Goal: Check status: Check status

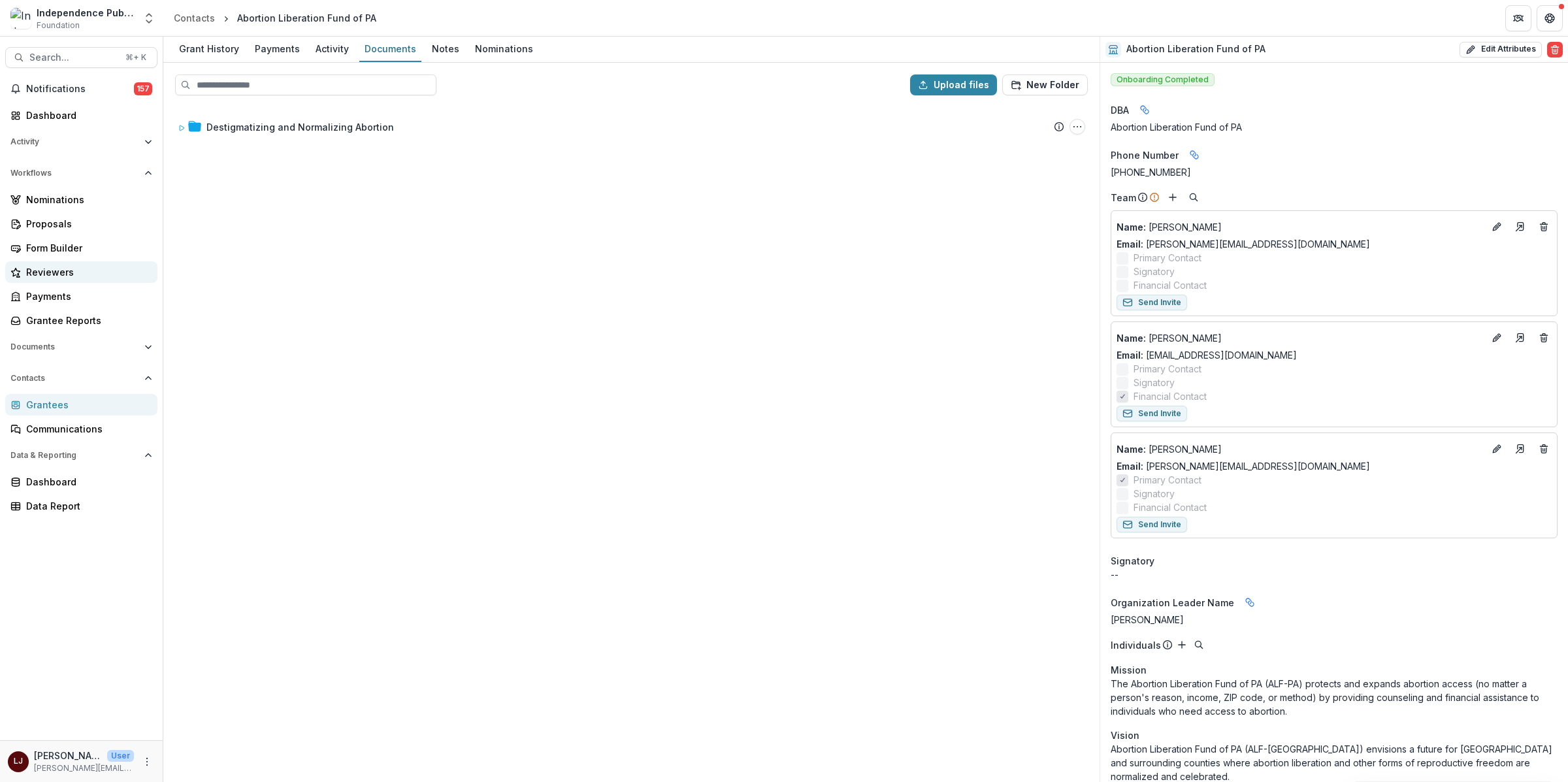
click at [76, 272] on div "Reviewers" at bounding box center [86, 271] width 121 height 14
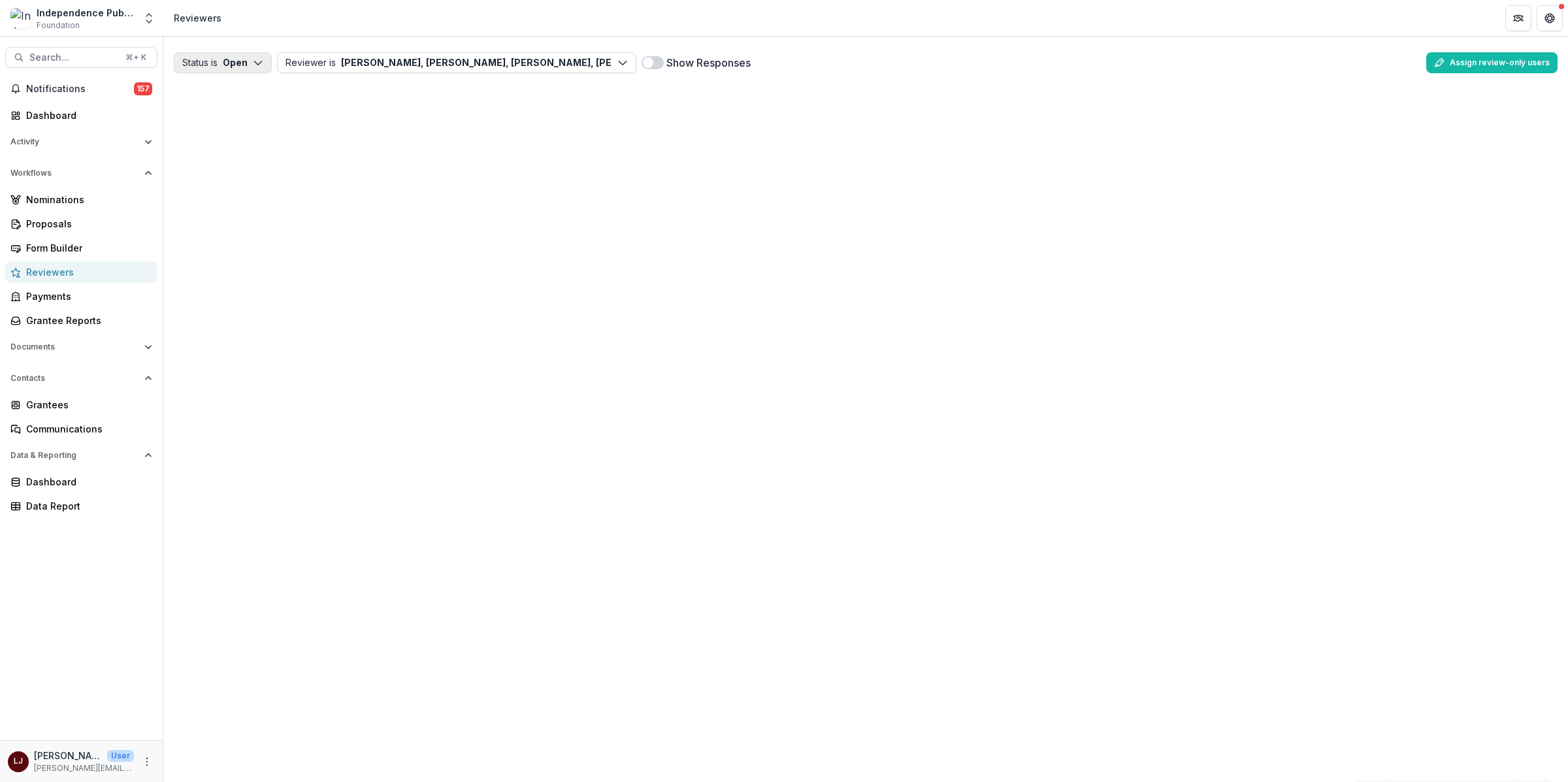
click at [260, 63] on polyline "button" at bounding box center [258, 63] width 7 height 4
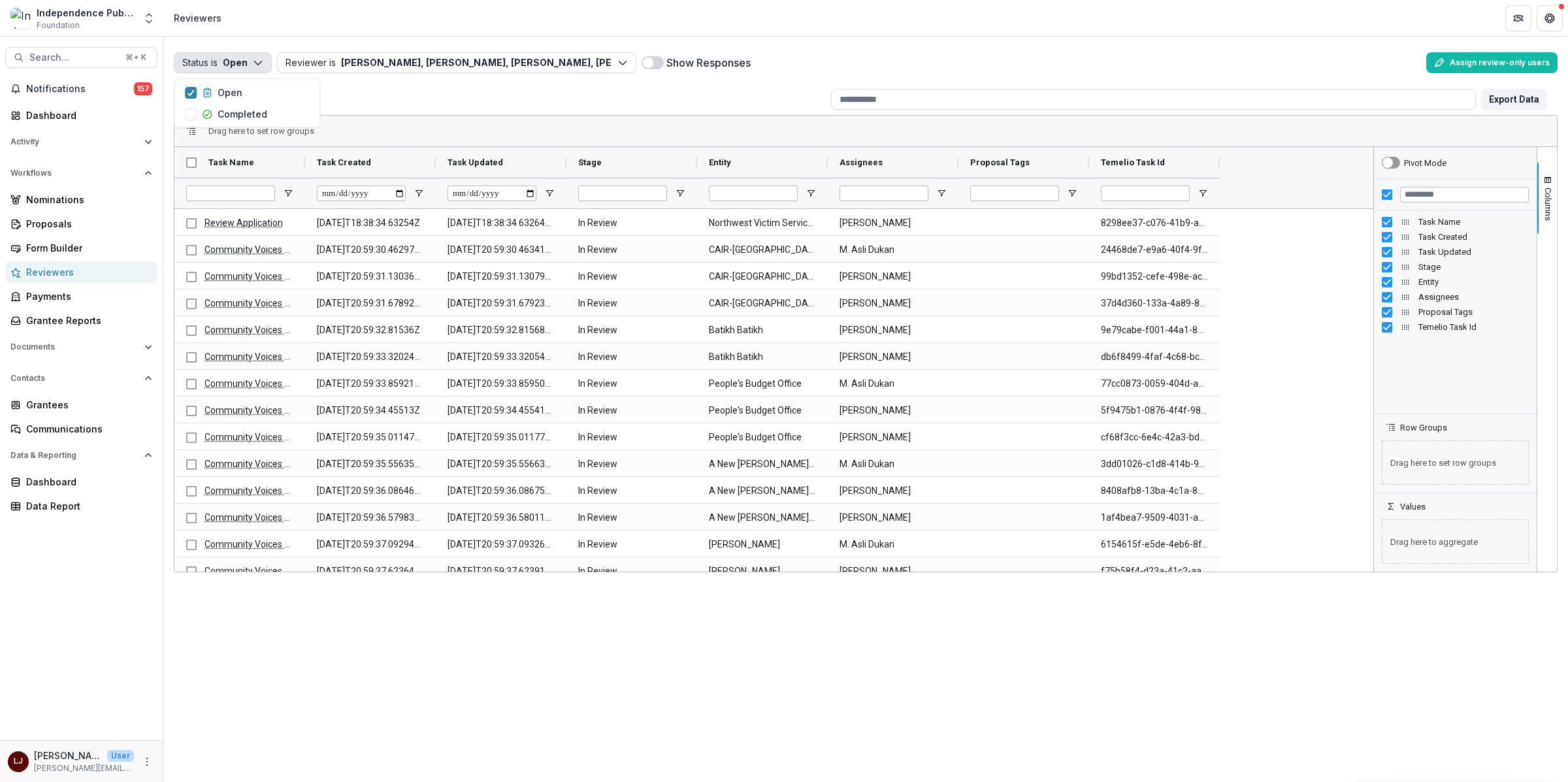
click at [250, 56] on button "Status is Open" at bounding box center [223, 62] width 98 height 21
click at [209, 90] on icon "button" at bounding box center [207, 92] width 10 height 10
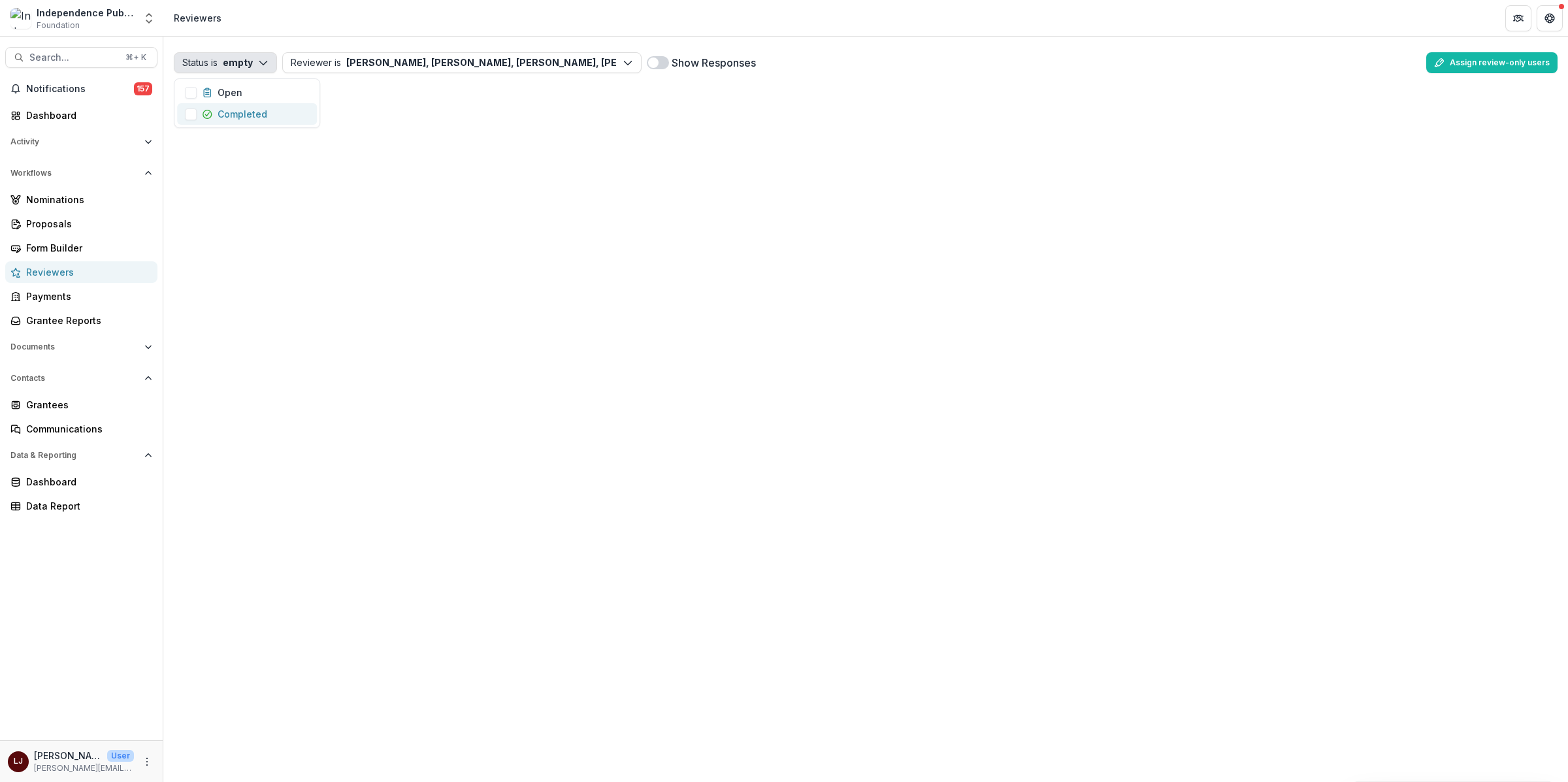
click at [226, 112] on p "Completed" at bounding box center [242, 114] width 50 height 14
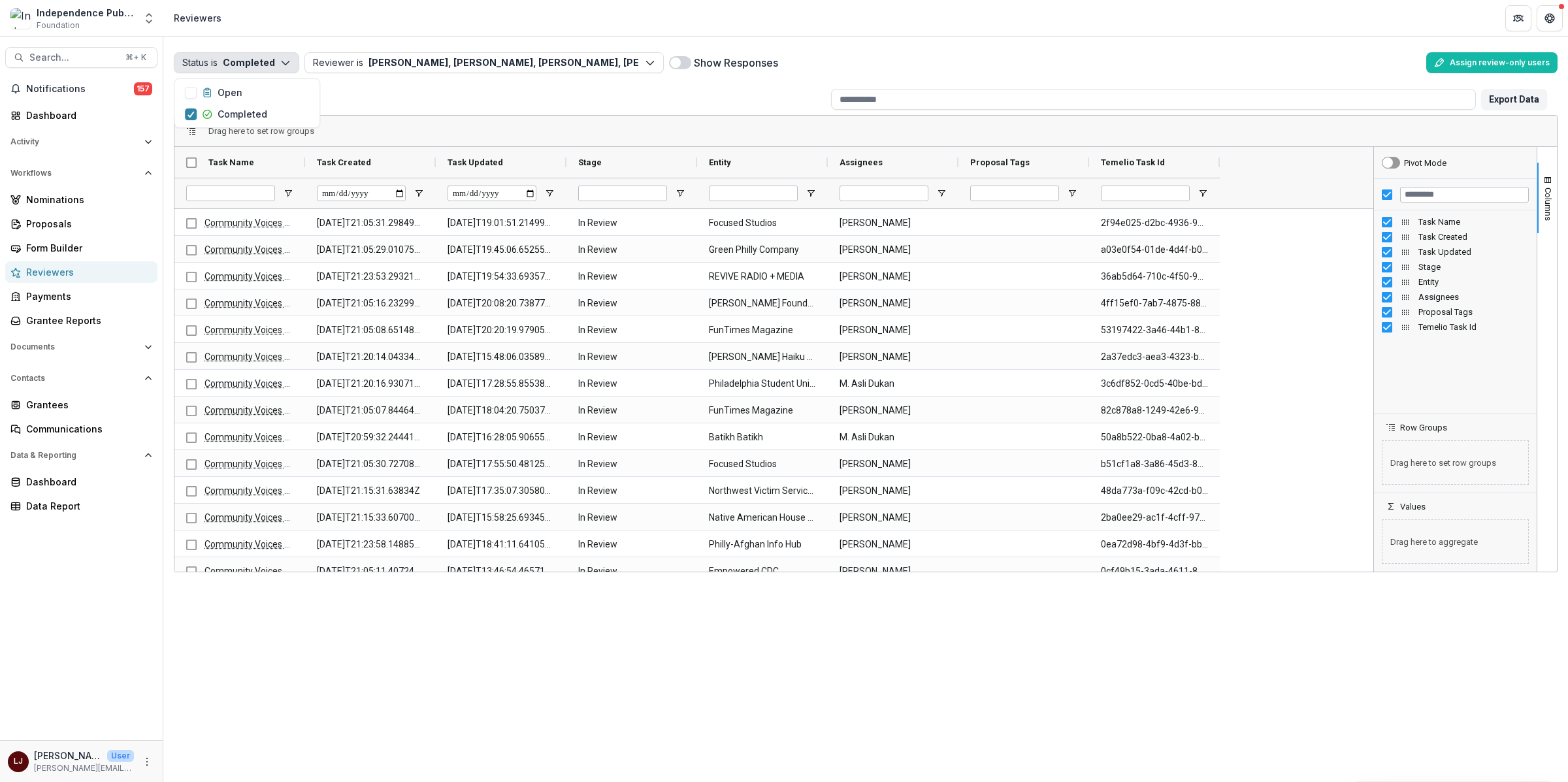
click at [558, 17] on header "Reviewers" at bounding box center [865, 17] width 1404 height 36
click at [684, 71] on div "Show Responses" at bounding box center [1045, 62] width 752 height 21
click at [682, 64] on span at bounding box center [680, 63] width 22 height 13
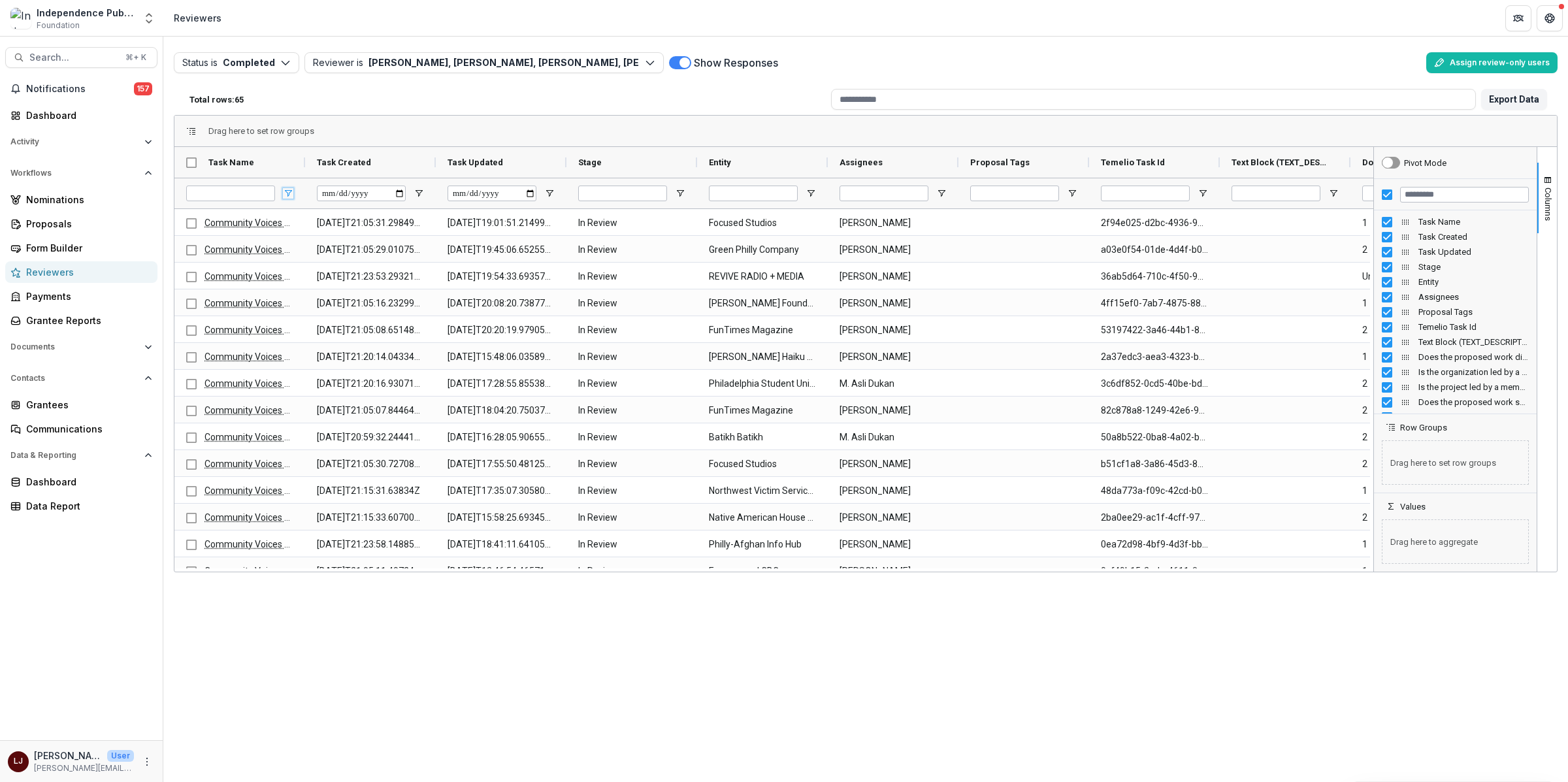
click at [286, 194] on span "Open Filter Menu" at bounding box center [288, 193] width 10 height 10
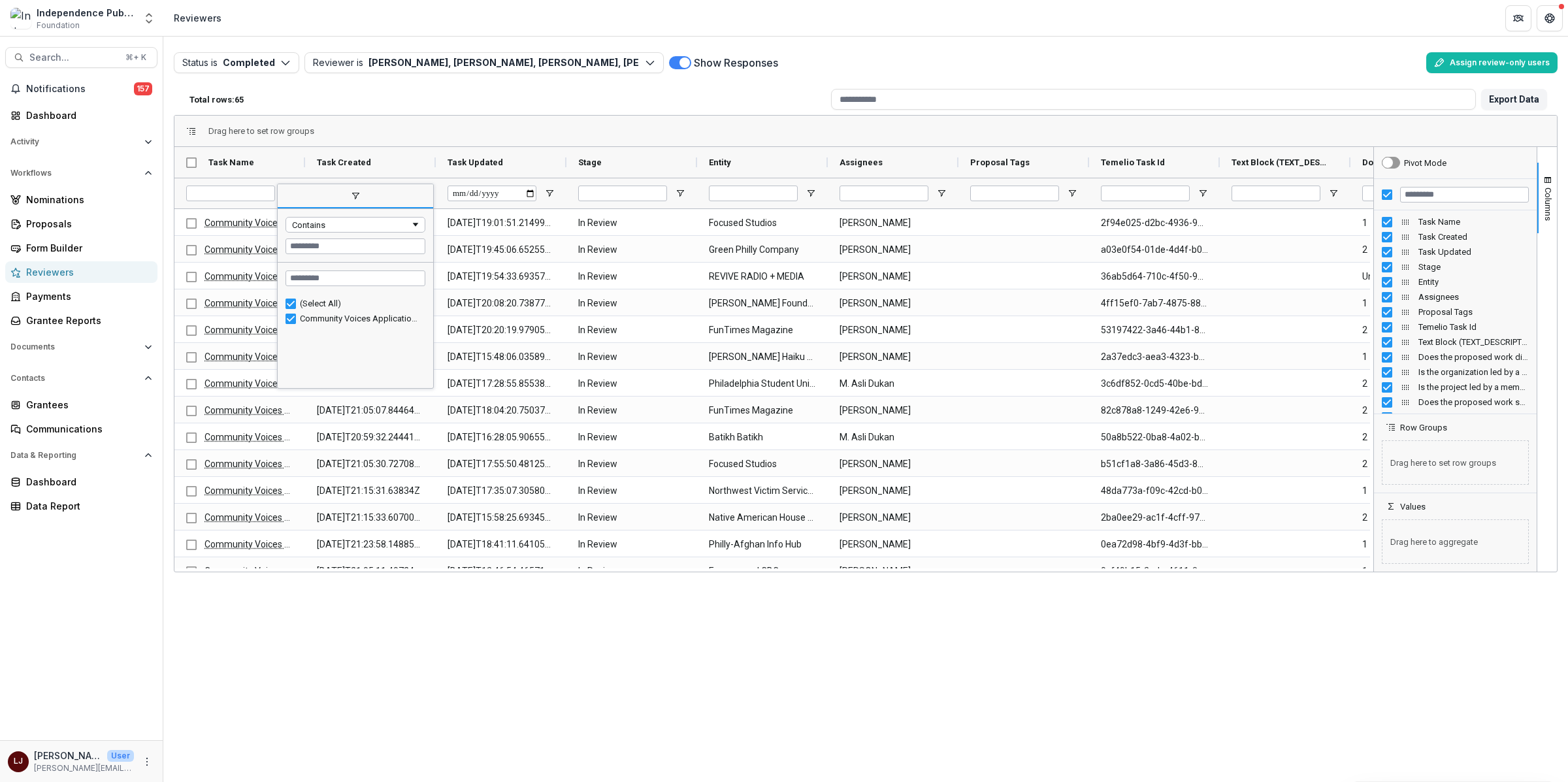
click at [342, 189] on span "filter" at bounding box center [355, 197] width 156 height 24
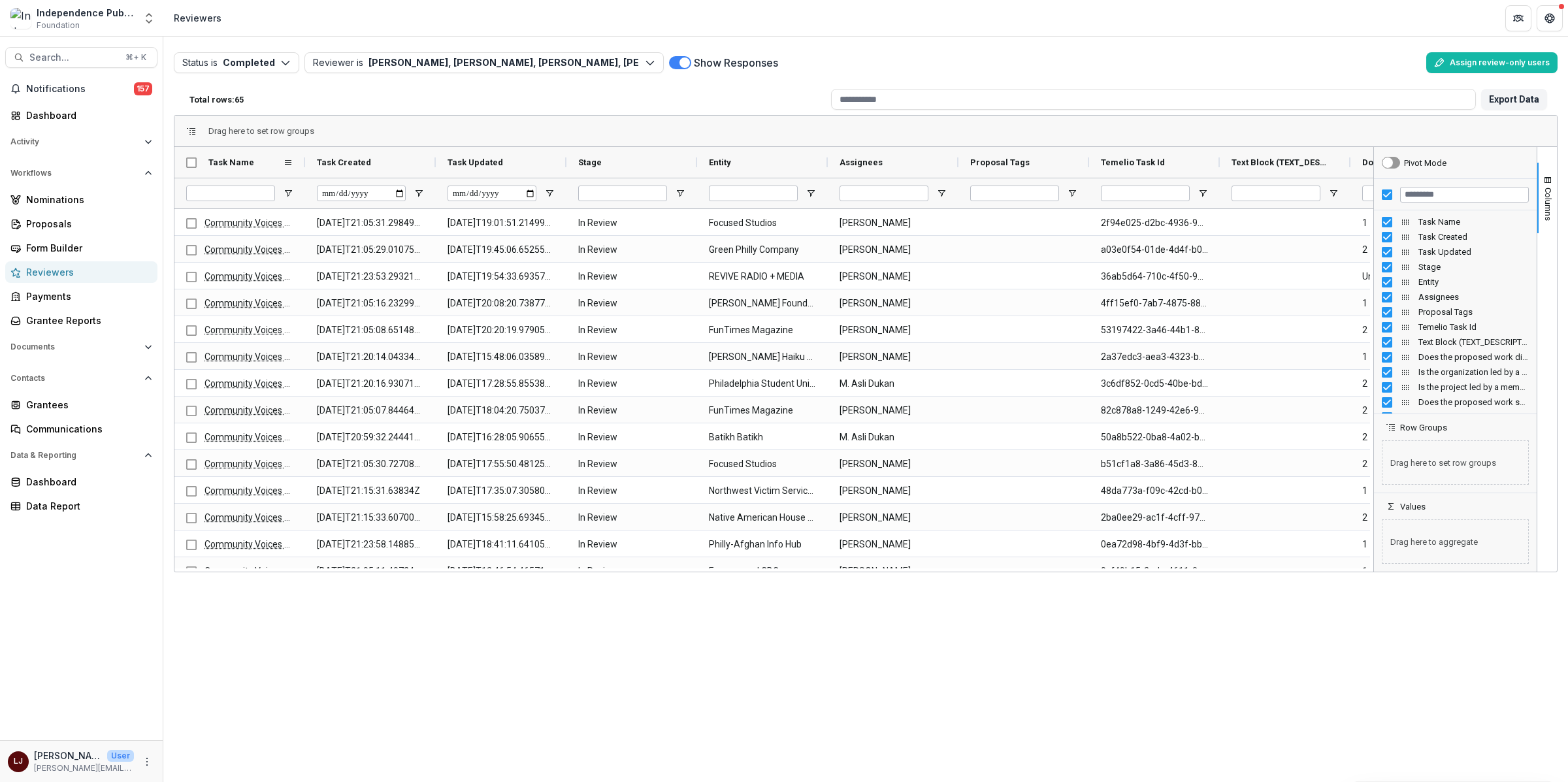
click at [236, 157] on div "Task Name" at bounding box center [246, 162] width 75 height 25
click at [288, 163] on span at bounding box center [288, 162] width 10 height 10
click at [383, 123] on div "Drag here to set row groups" at bounding box center [865, 131] width 1382 height 31
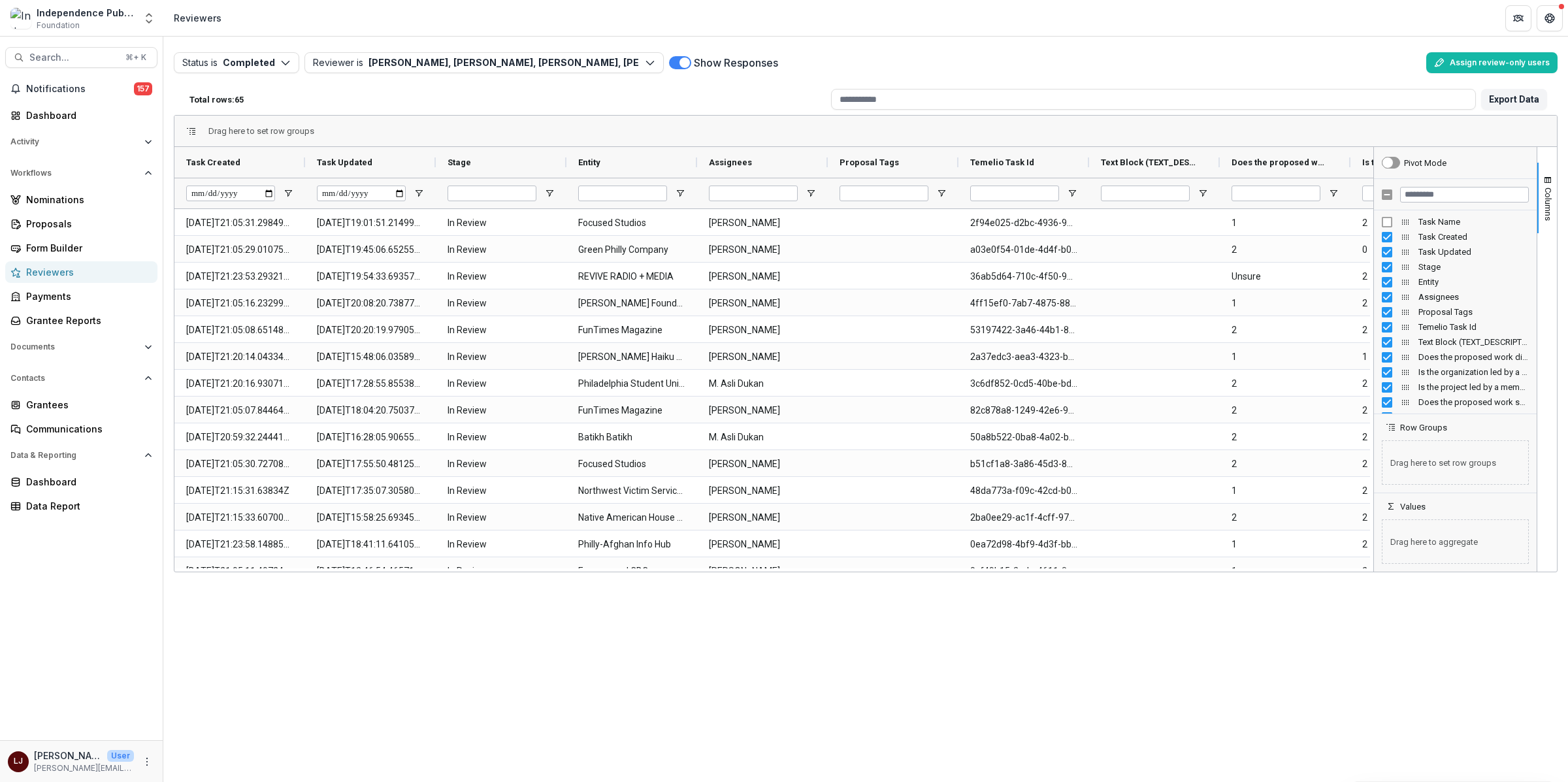
click at [1387, 246] on div "Task Updated" at bounding box center [1455, 251] width 147 height 15
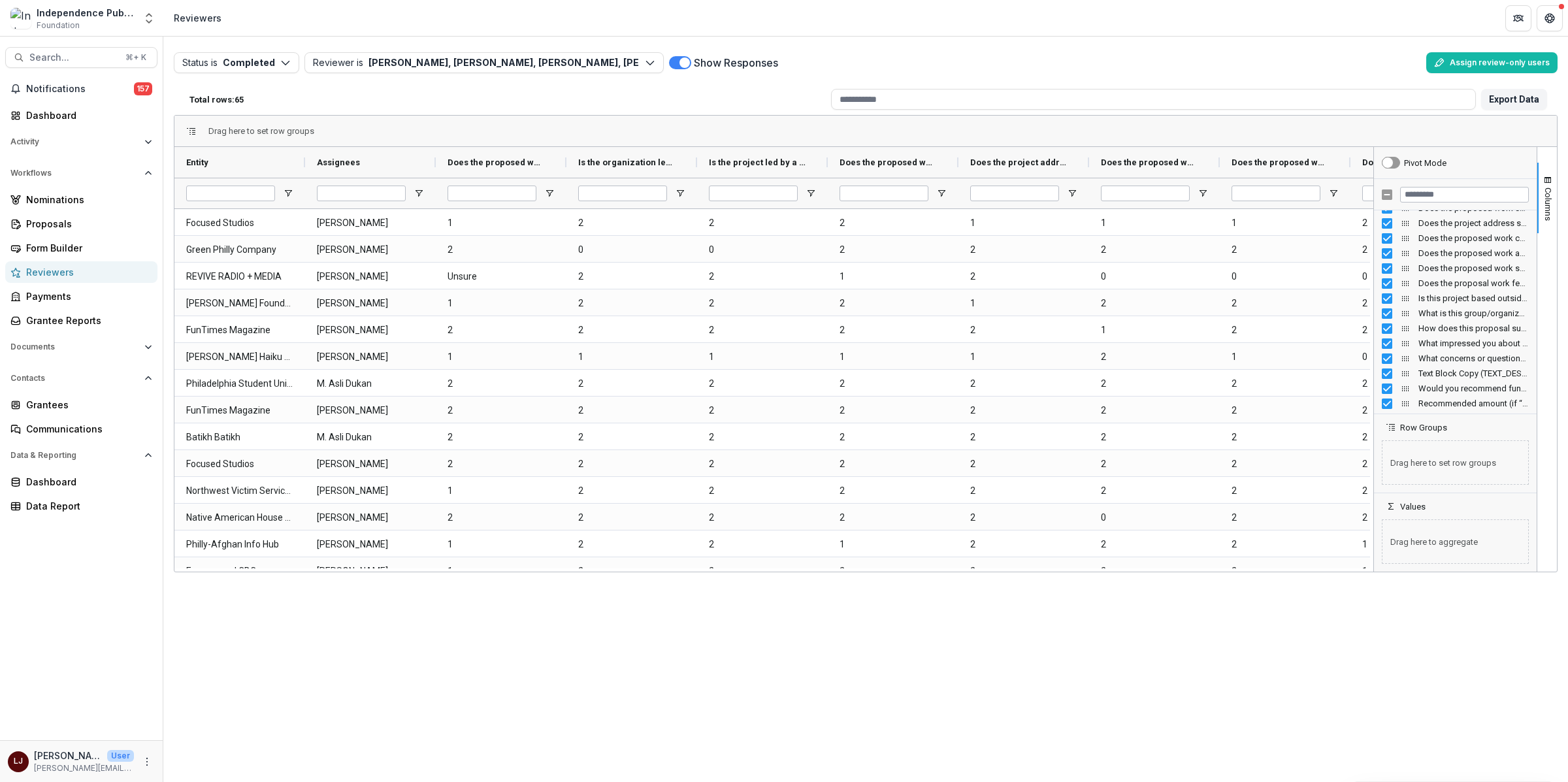
scroll to position [195, 0]
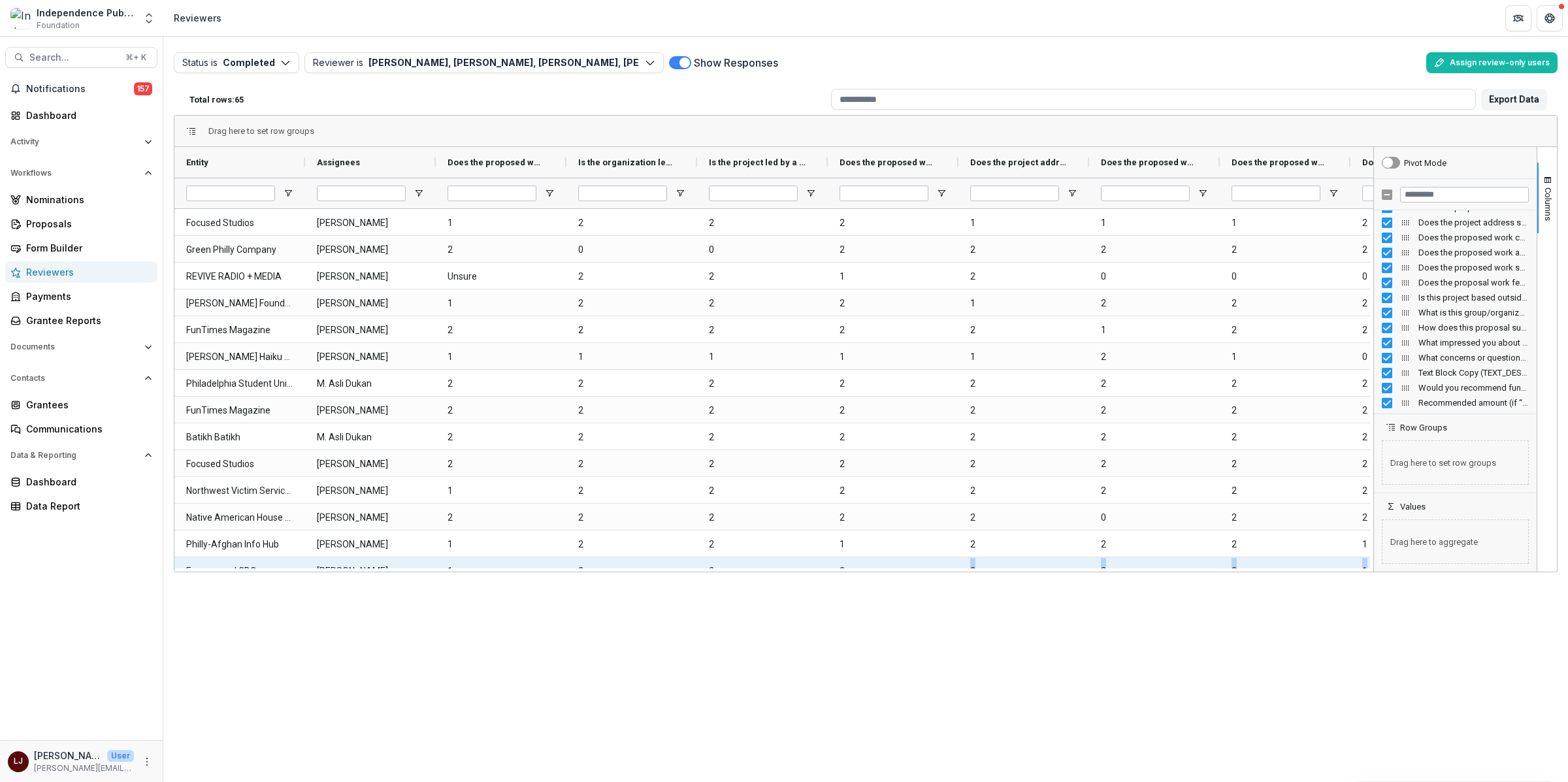
drag, startPoint x: 729, startPoint y: 572, endPoint x: 741, endPoint y: 577, distance: 13.0
click at [866, 566] on div "Status is Completed Open Completed Reviewer is [PERSON_NAME], [PERSON_NAME], [P…" at bounding box center [865, 409] width 1404 height 746
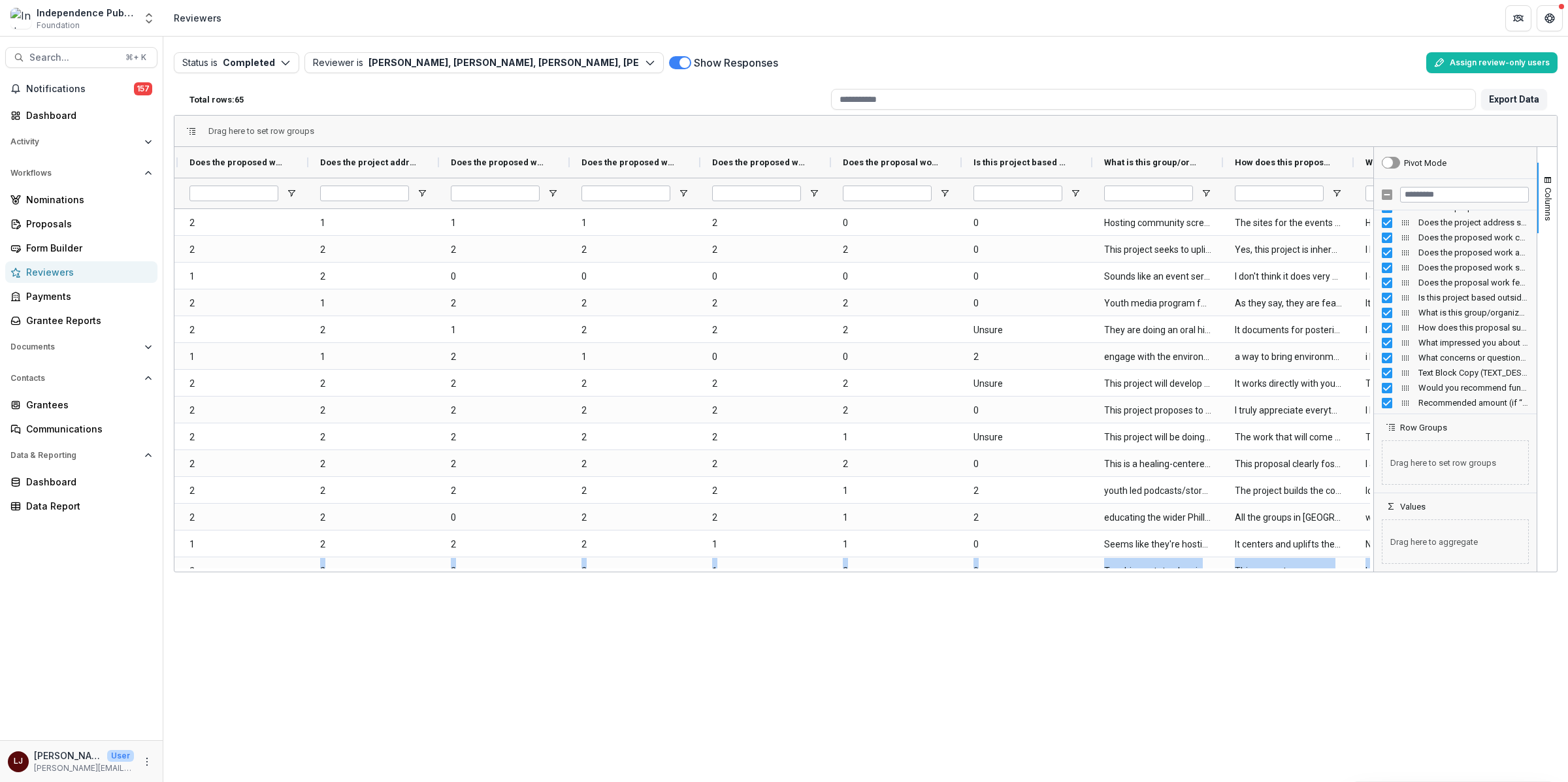
scroll to position [0, 0]
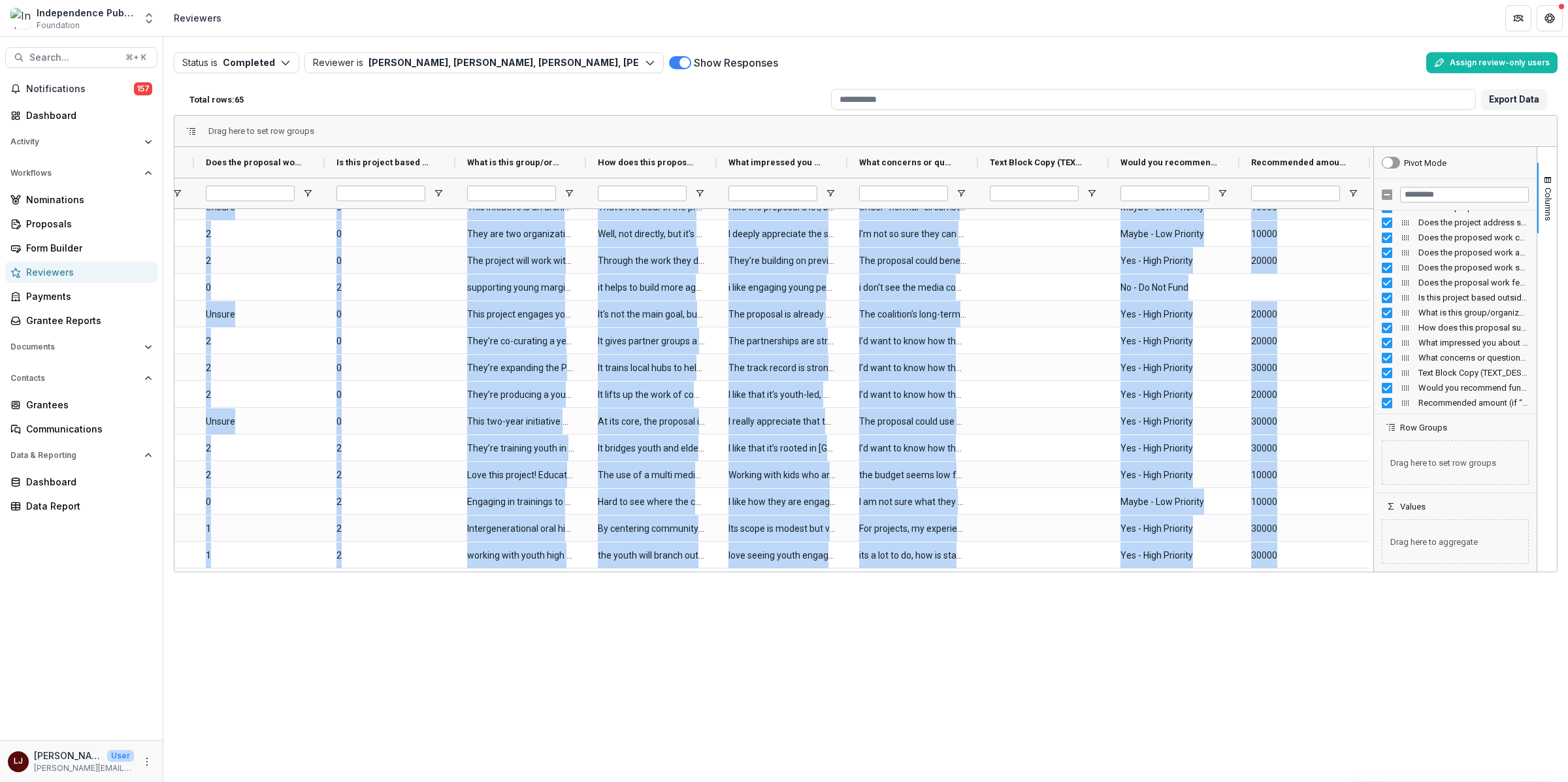
click at [1452, 401] on span "Recommended amount (if “NO” to previous question, use a zero here) (CURRENCY)" at bounding box center [1472, 402] width 110 height 10
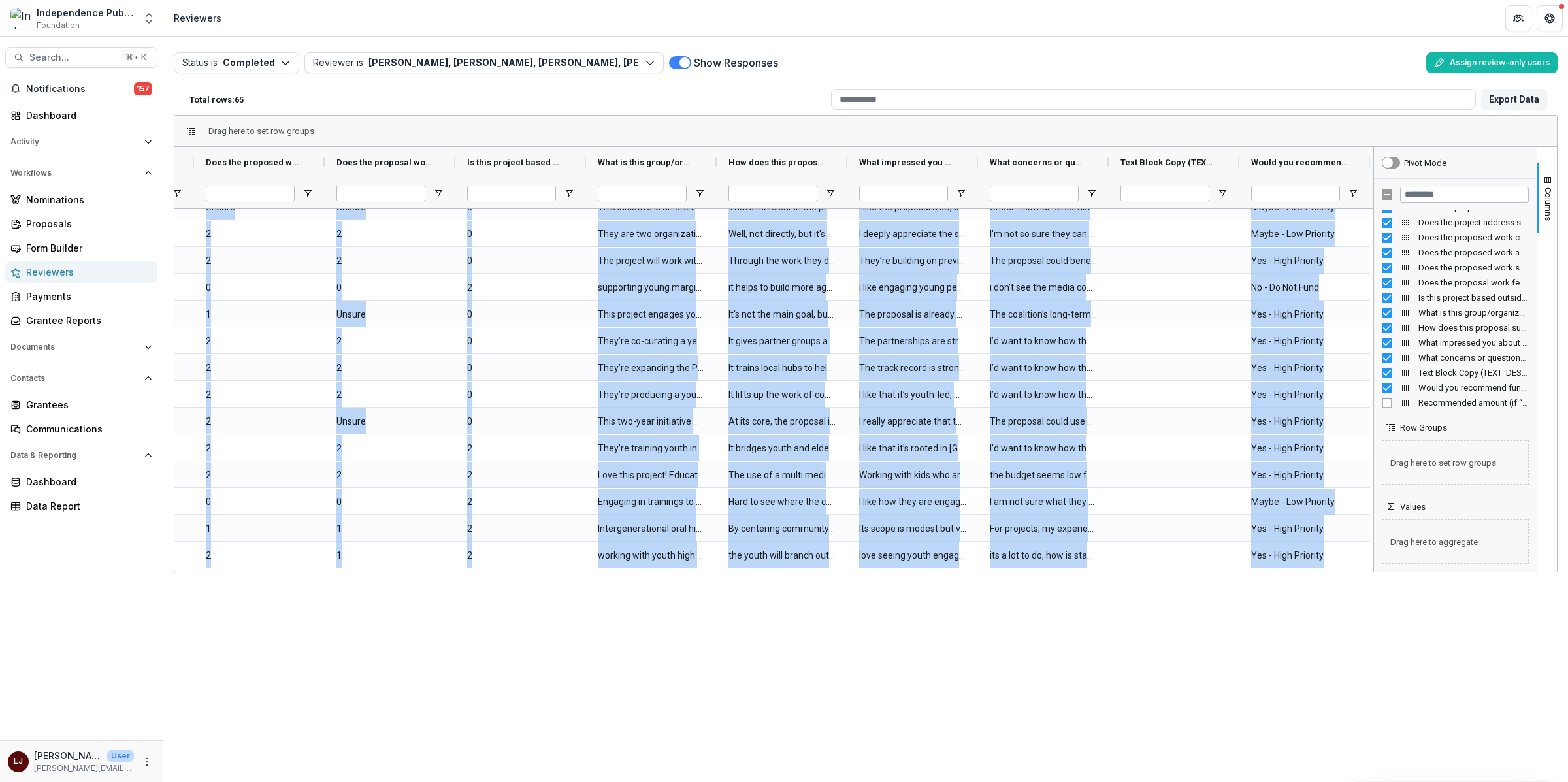
click at [1452, 403] on span "Recommended amount (if “NO” to previous question, use a zero here) (CURRENCY)" at bounding box center [1472, 402] width 110 height 10
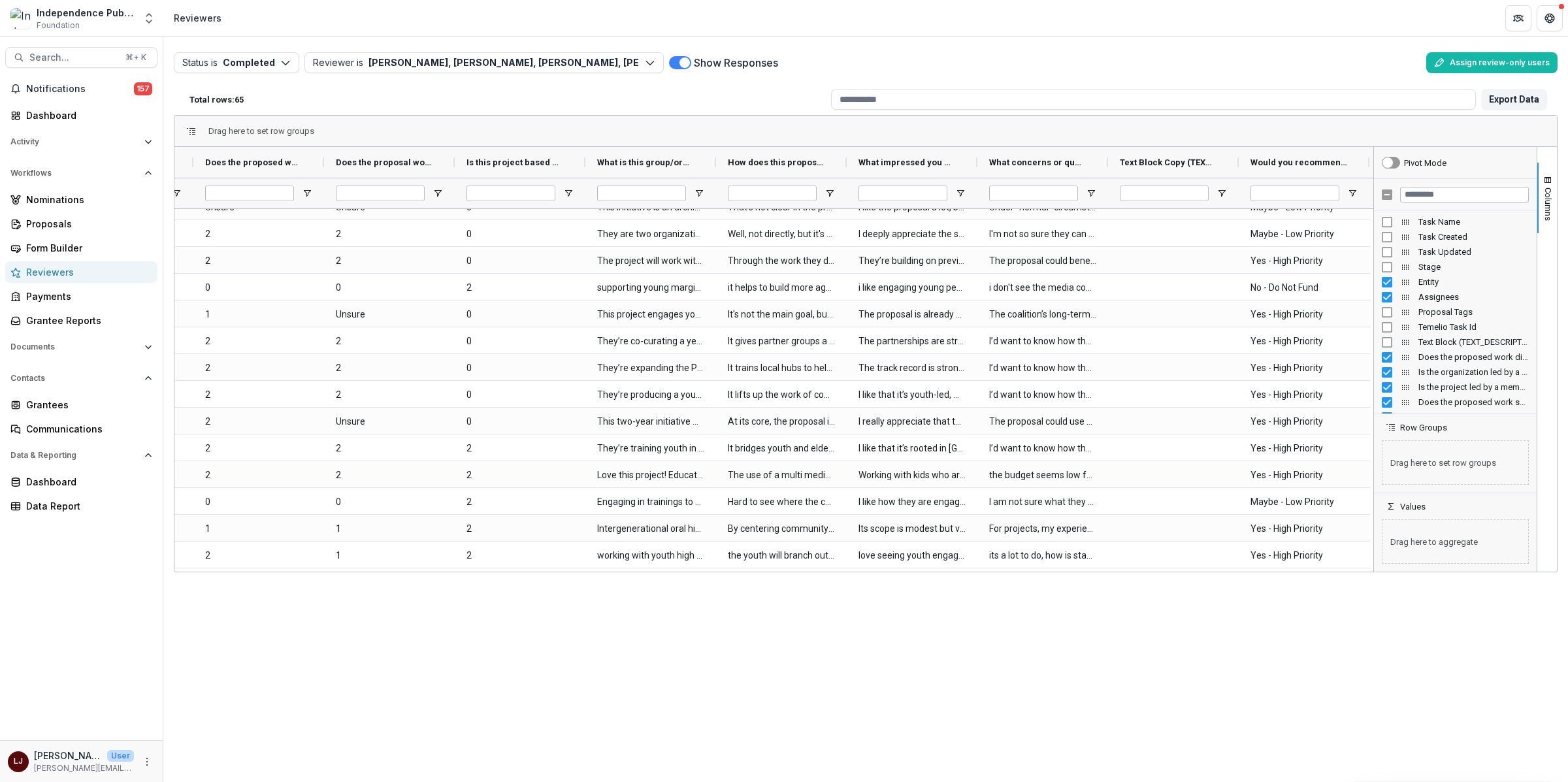
click at [1278, 645] on div "Status is Completed Open Completed Reviewer is [PERSON_NAME], [PERSON_NAME], [P…" at bounding box center [865, 409] width 1404 height 746
click at [1520, 96] on button "Export Data" at bounding box center [1513, 99] width 66 height 21
